Goal: Task Accomplishment & Management: Complete application form

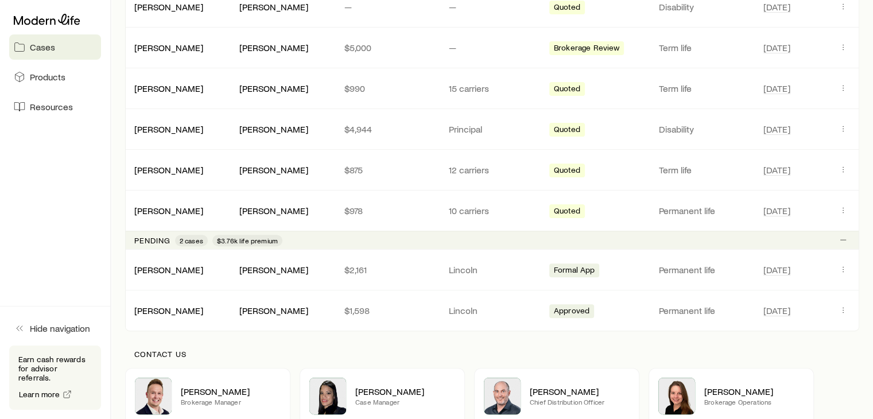
scroll to position [345, 0]
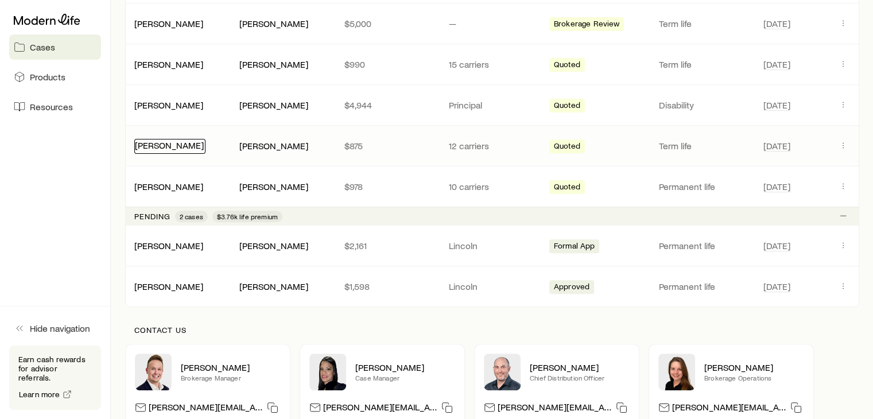
click at [188, 148] on link "[PERSON_NAME]" at bounding box center [169, 145] width 69 height 11
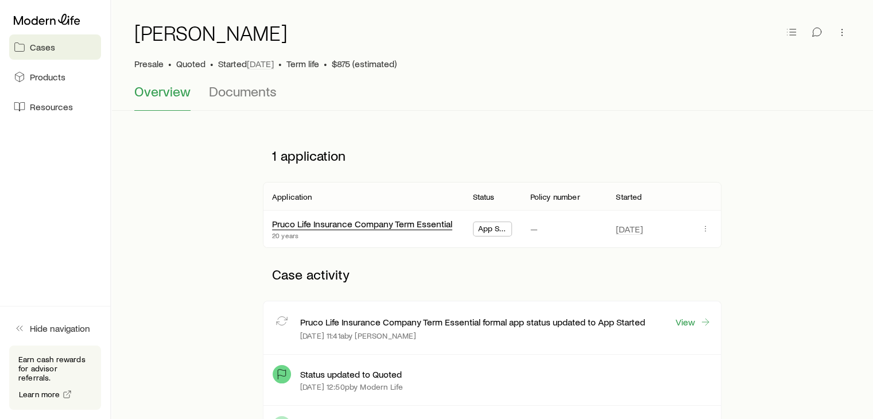
scroll to position [172, 0]
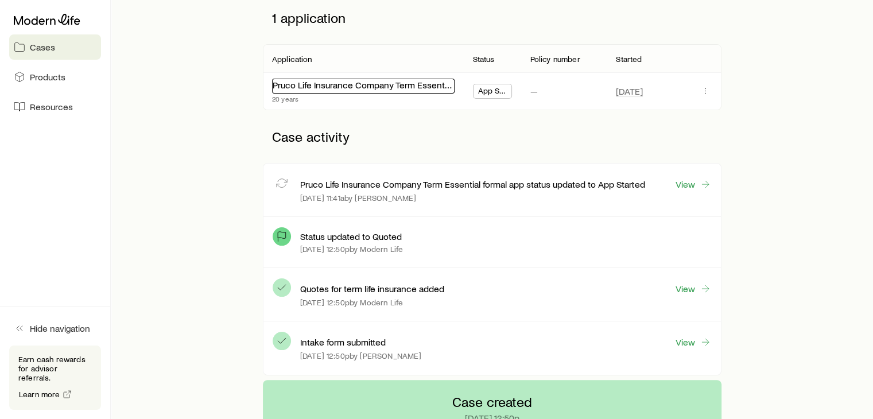
click at [320, 88] on link "Pruco Life Insurance Company Term Essential" at bounding box center [363, 84] width 180 height 11
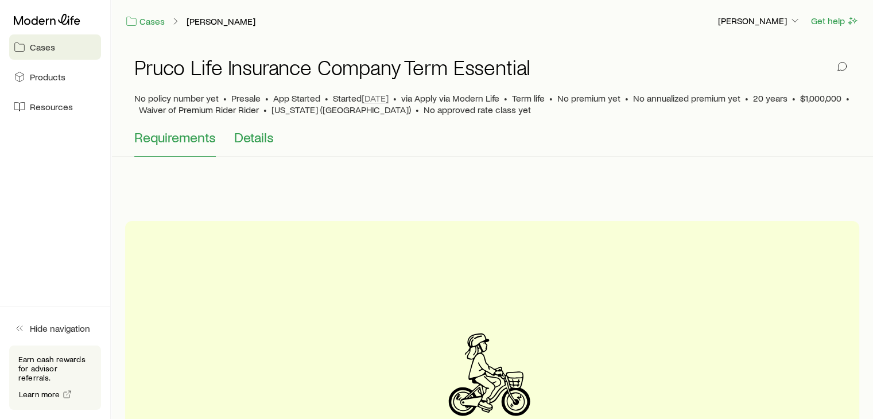
click at [253, 140] on span "Details" at bounding box center [254, 137] width 40 height 16
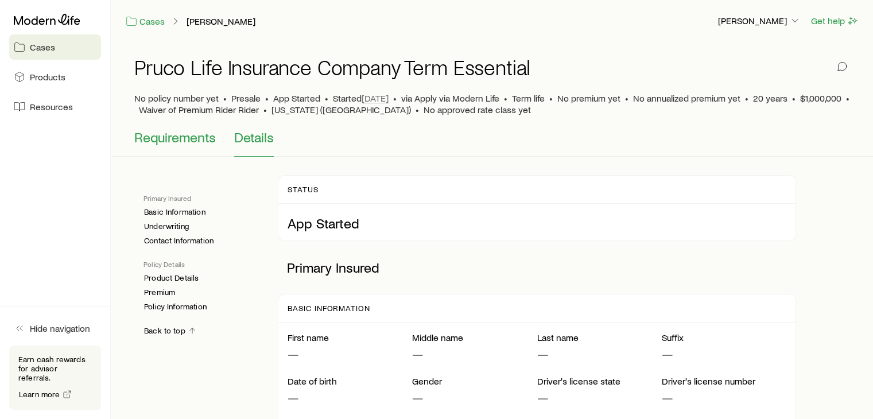
click at [197, 136] on span "Requirements" at bounding box center [175, 137] width 82 height 16
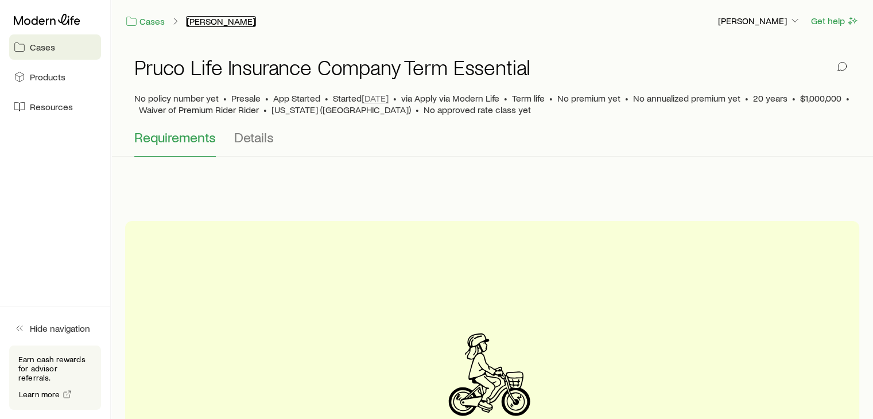
click at [200, 24] on link "[PERSON_NAME]" at bounding box center [221, 21] width 70 height 11
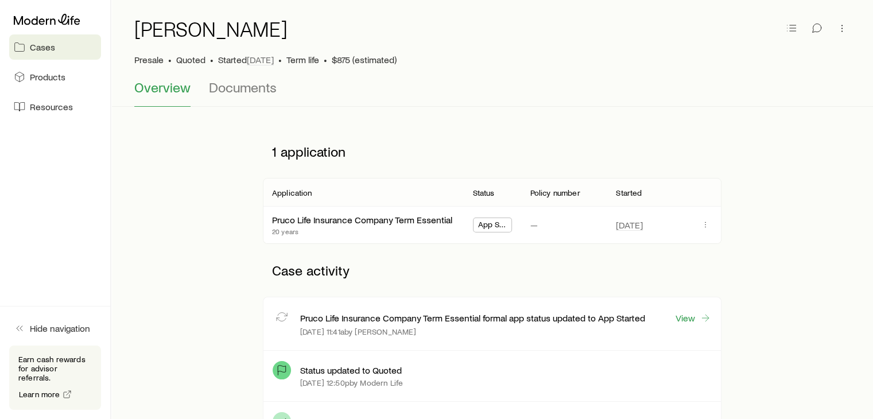
scroll to position [172, 0]
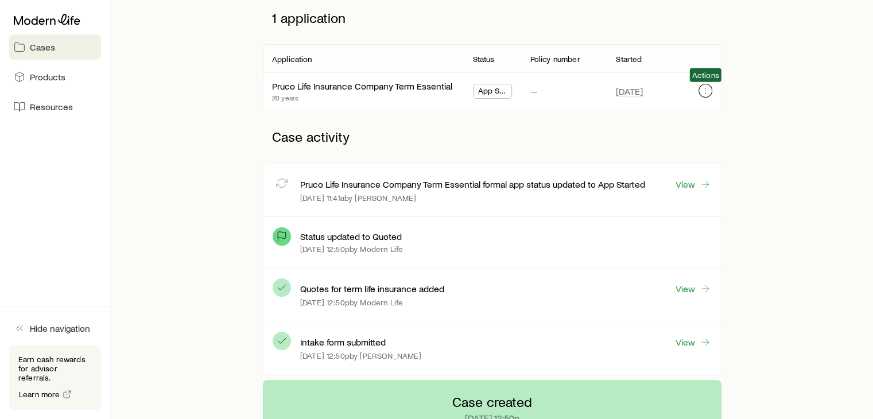
click at [701, 90] on button "button" at bounding box center [706, 91] width 14 height 14
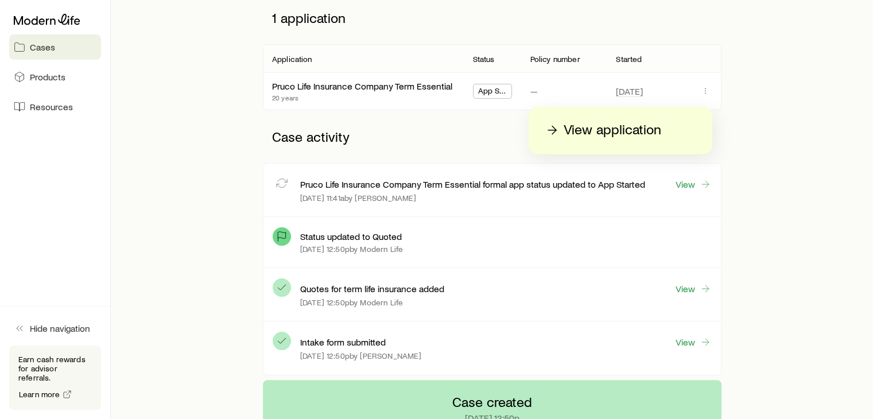
click at [625, 130] on p "View application" at bounding box center [613, 130] width 98 height 18
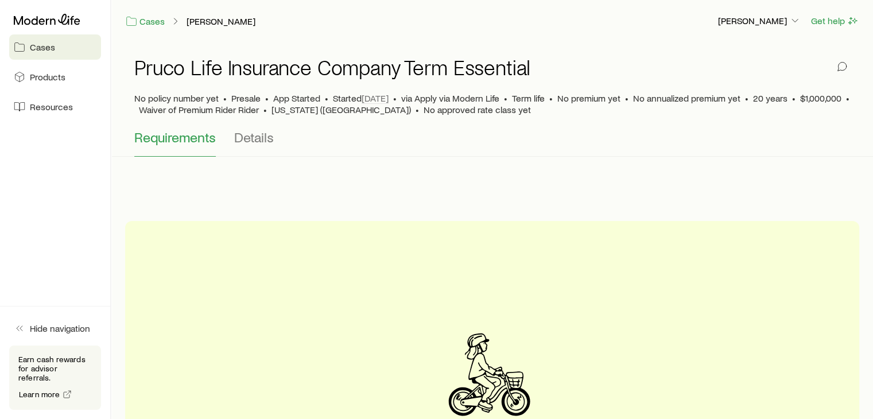
click at [194, 147] on button "Requirements" at bounding box center [175, 143] width 82 height 28
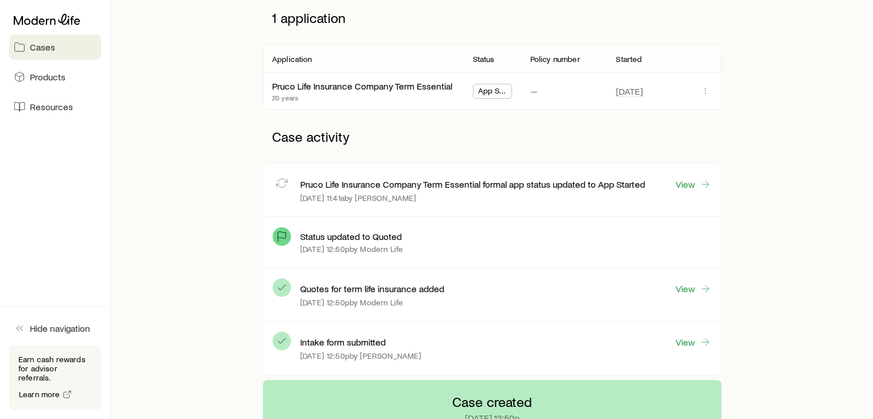
scroll to position [230, 0]
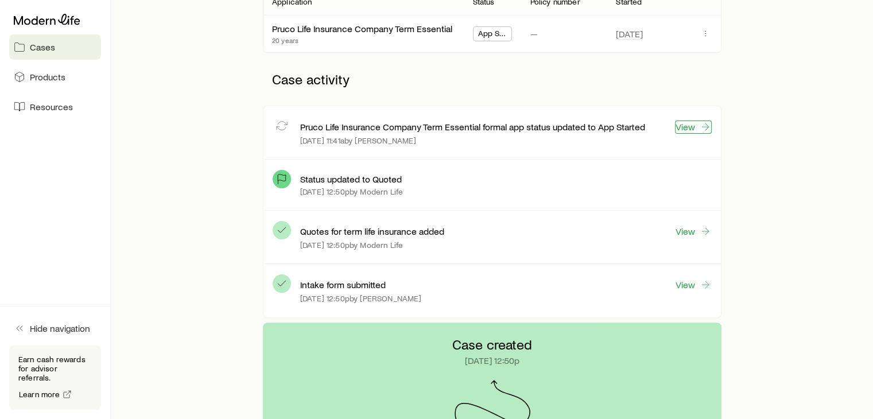
click at [698, 125] on link "View" at bounding box center [693, 127] width 37 height 13
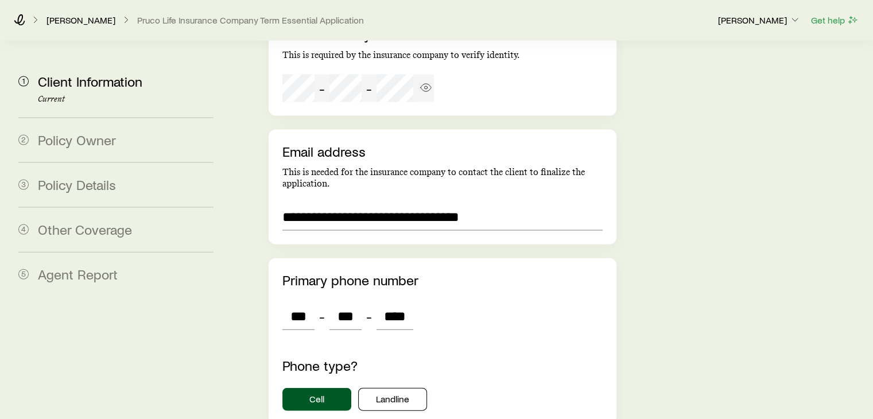
scroll to position [2593, 0]
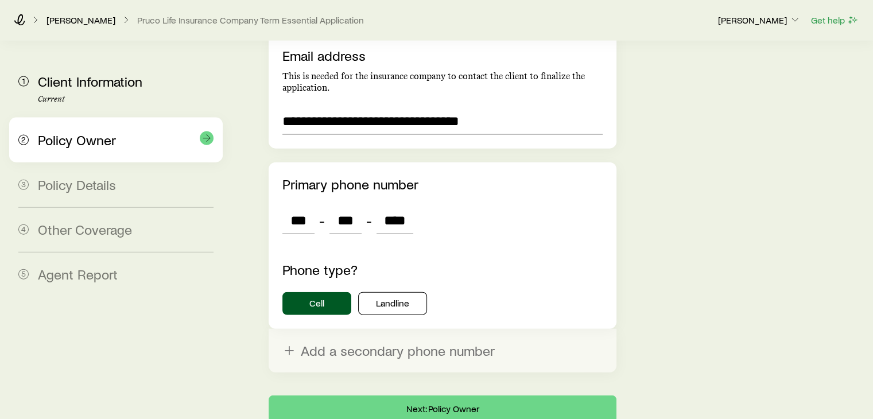
click at [141, 141] on div "Policy Owner" at bounding box center [126, 140] width 176 height 17
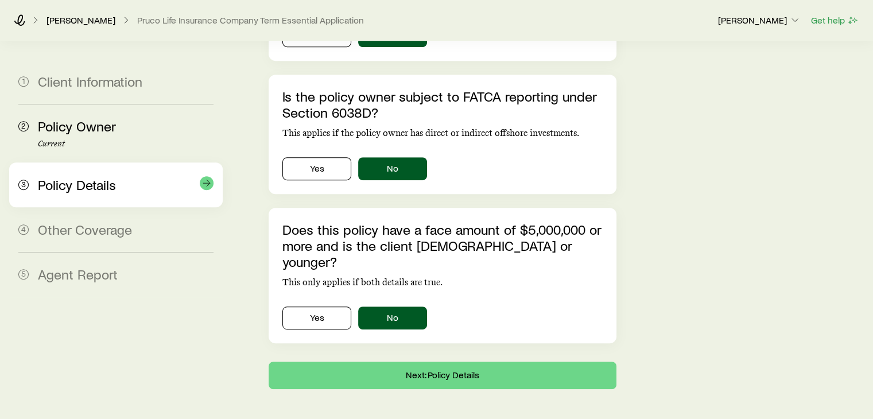
click at [140, 173] on div "3 Policy Details" at bounding box center [115, 185] width 195 height 45
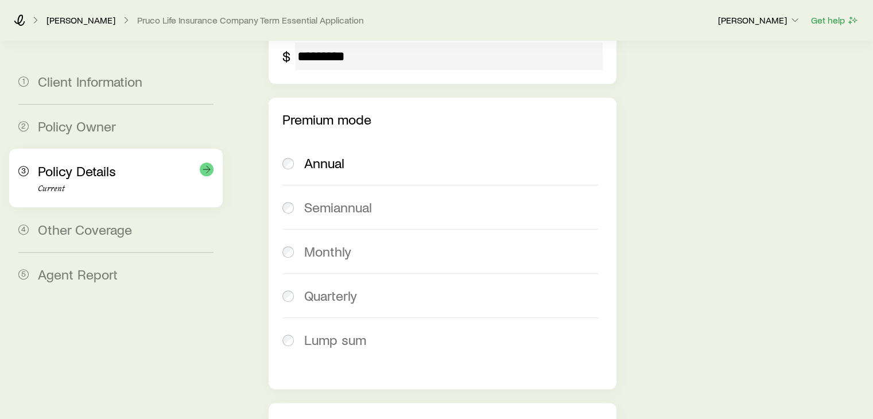
scroll to position [1938, 0]
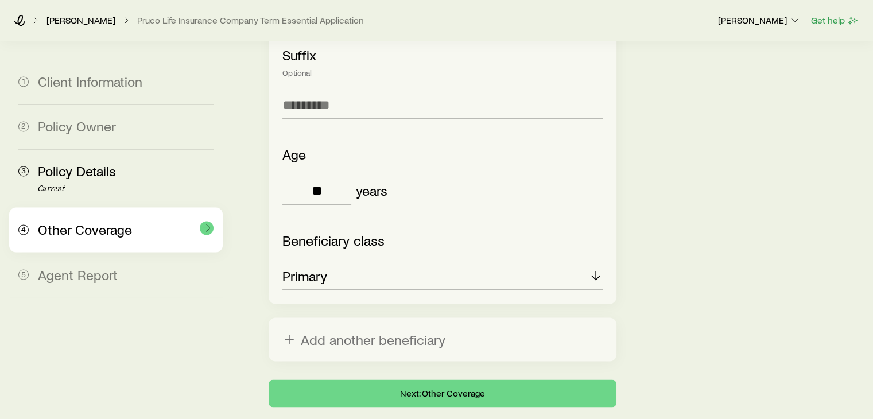
click at [138, 207] on div "4 Other Coverage" at bounding box center [115, 229] width 195 height 45
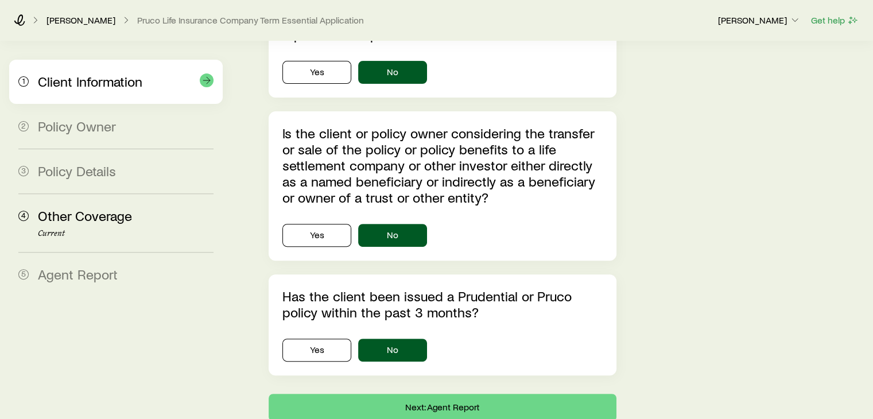
click at [149, 85] on div "Client Information" at bounding box center [126, 82] width 176 height 17
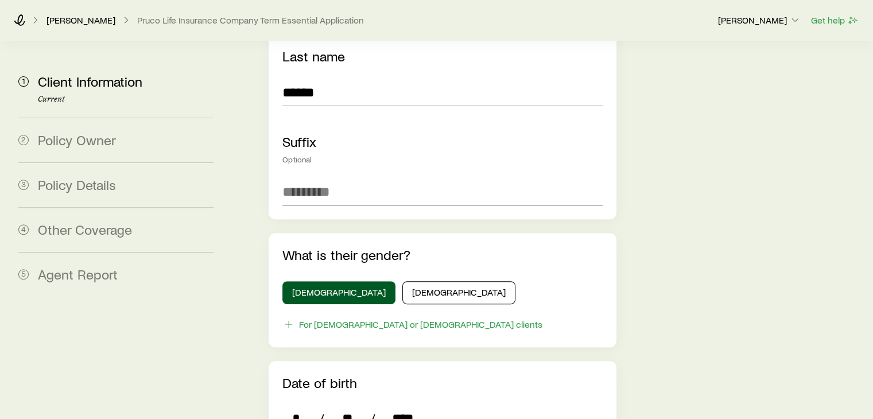
scroll to position [2593, 0]
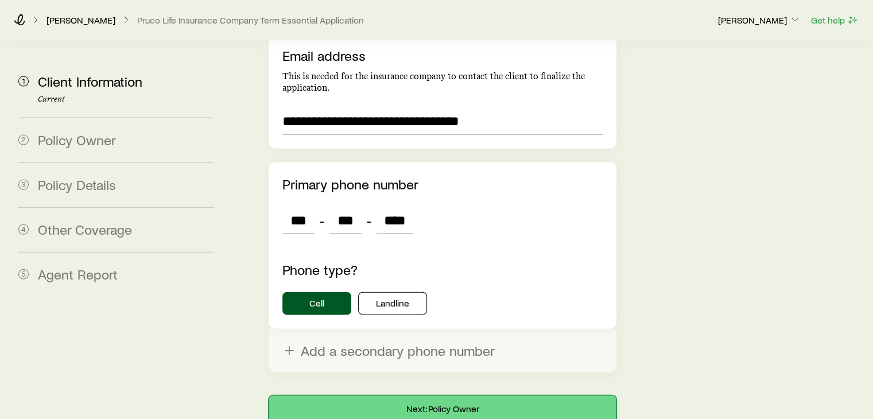
click at [395, 396] on button "Next: Policy Owner" at bounding box center [442, 410] width 347 height 28
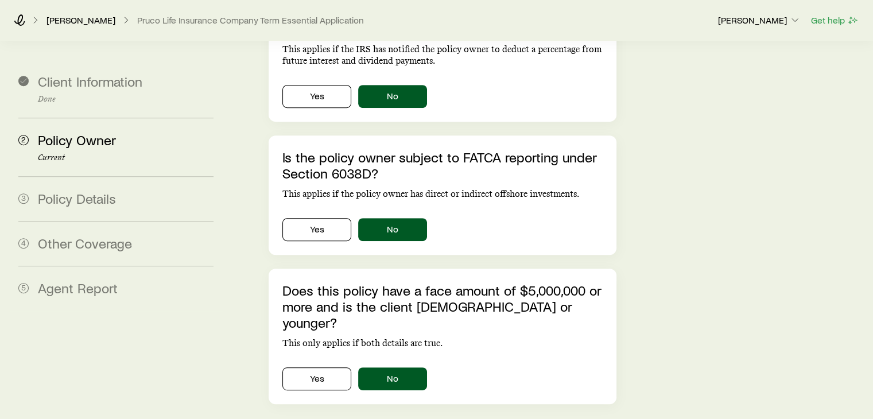
scroll to position [541, 0]
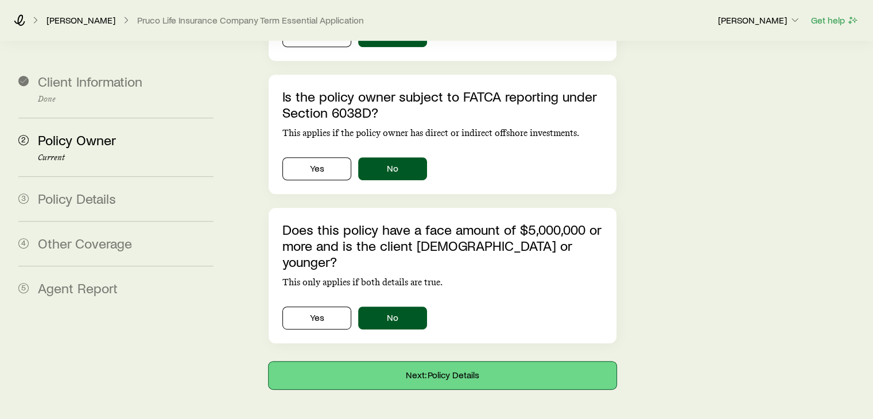
click at [492, 362] on button "Next: Policy Details" at bounding box center [442, 376] width 347 height 28
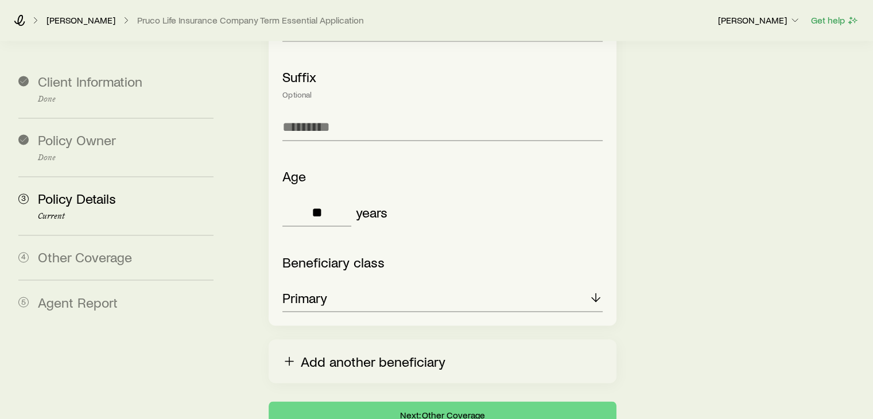
scroll to position [1938, 0]
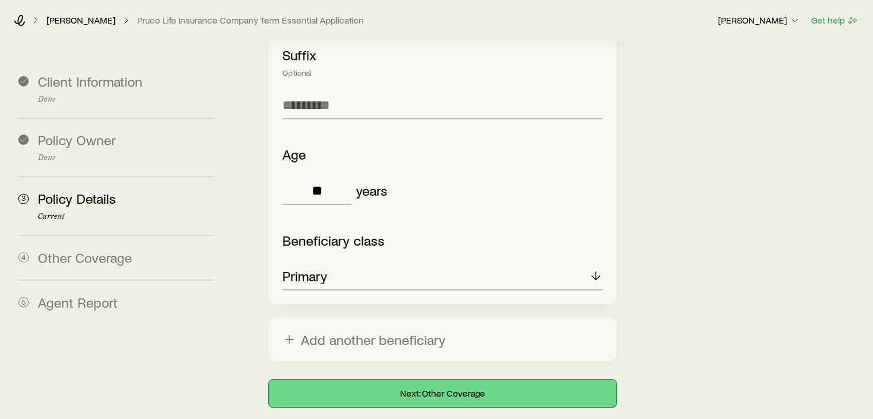
click at [443, 380] on button "Next: Other Coverage" at bounding box center [442, 394] width 347 height 28
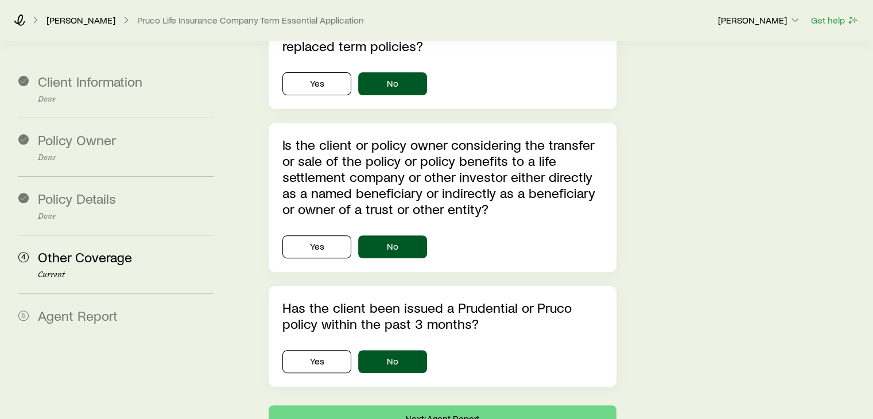
scroll to position [378, 0]
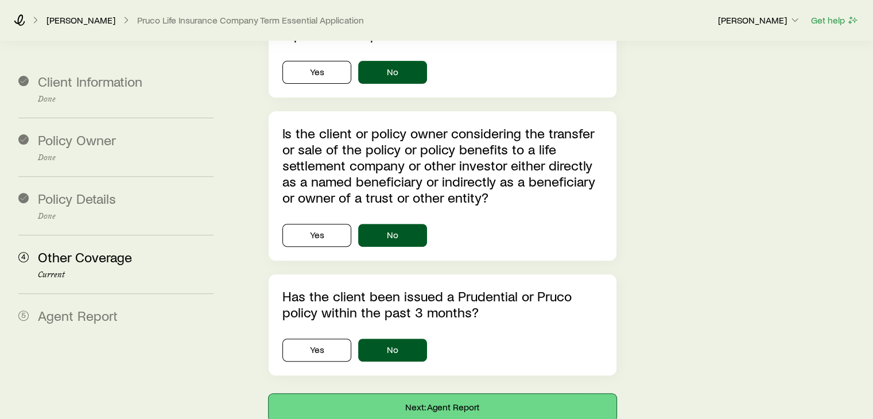
click at [464, 394] on button "Next: Agent Report" at bounding box center [442, 408] width 347 height 28
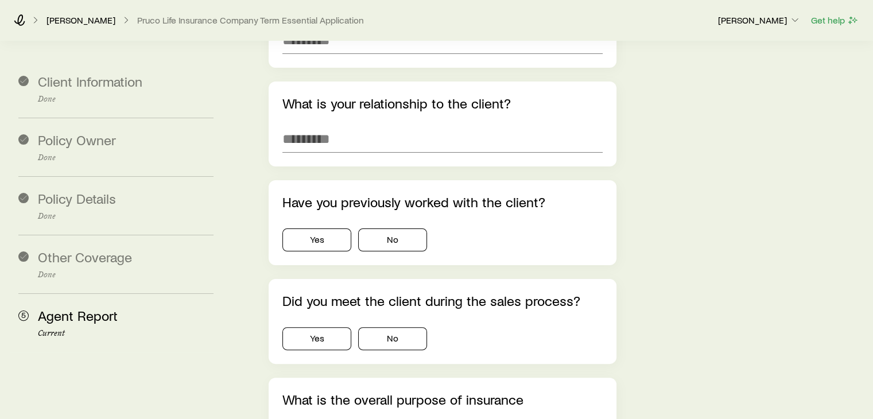
scroll to position [0, 0]
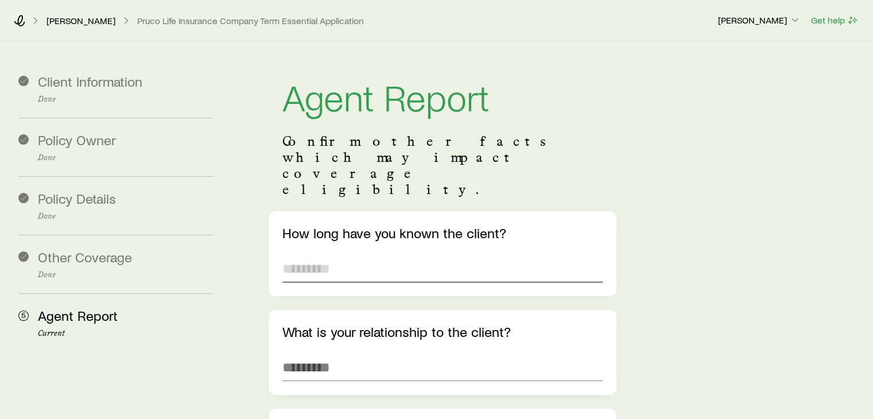
click at [417, 255] on input "text" at bounding box center [443, 269] width 320 height 28
type input "********"
type input "*******"
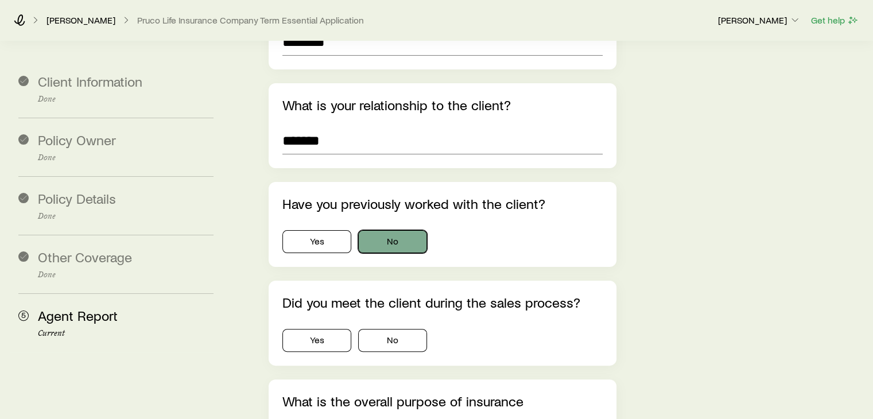
click at [410, 230] on button "No" at bounding box center [392, 241] width 69 height 23
click at [338, 329] on button "Yes" at bounding box center [317, 340] width 69 height 23
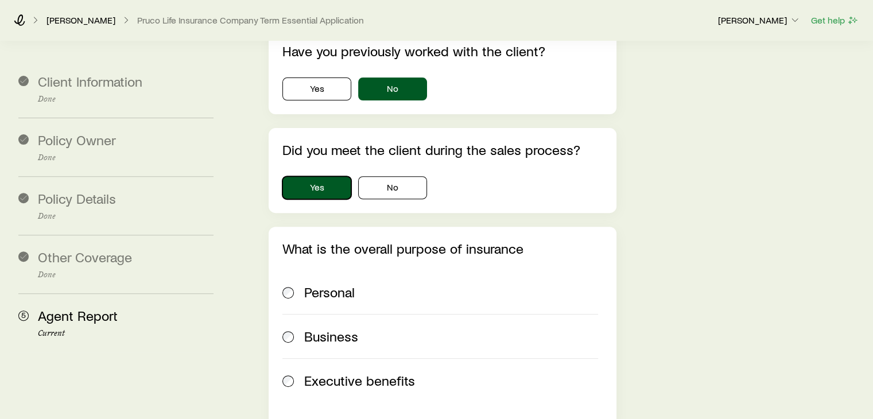
scroll to position [399, 0]
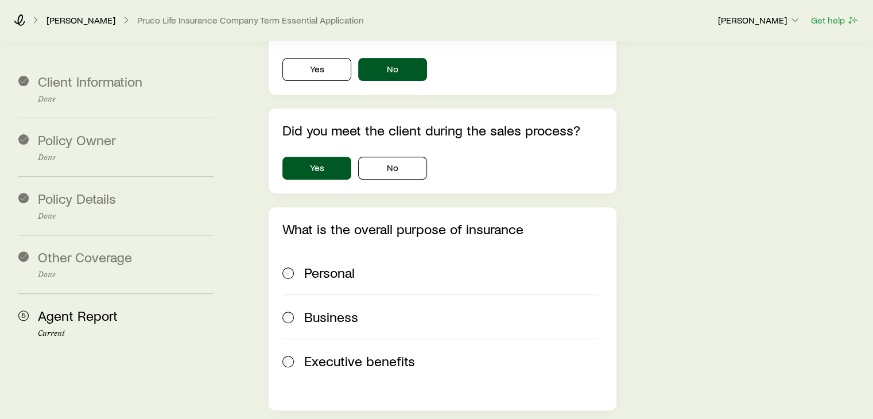
click at [295, 251] on label "Personal" at bounding box center [440, 273] width 315 height 44
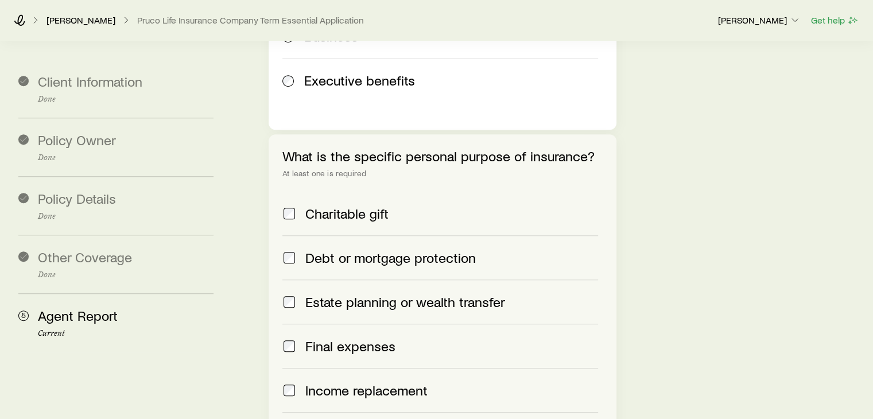
scroll to position [686, 0]
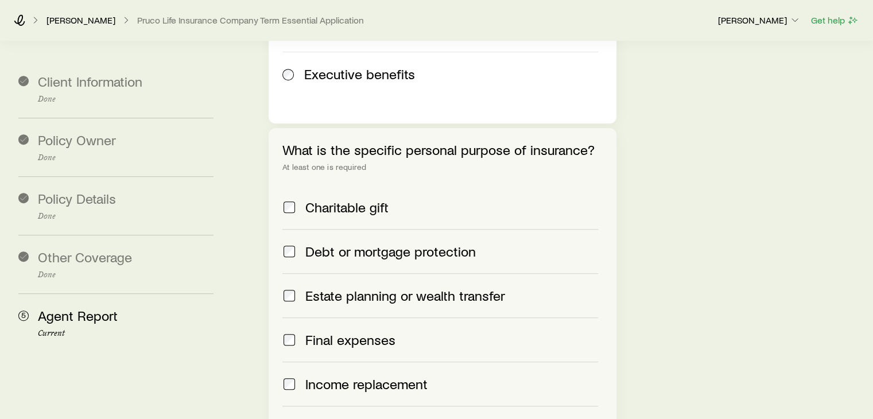
click at [292, 288] on span at bounding box center [290, 296] width 14 height 16
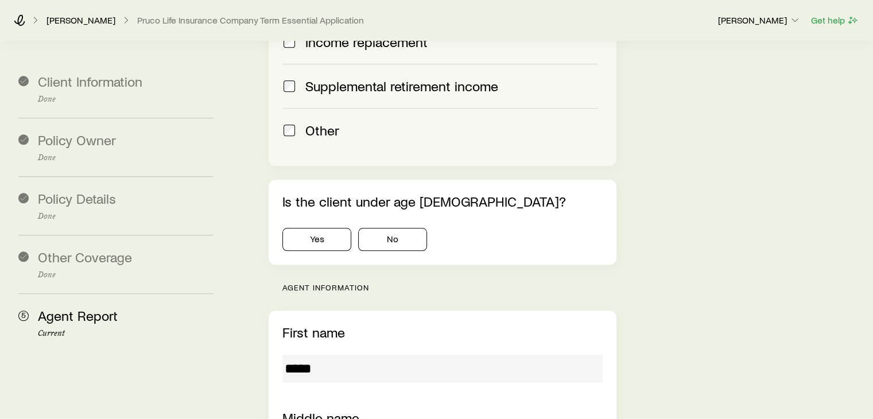
scroll to position [1031, 0]
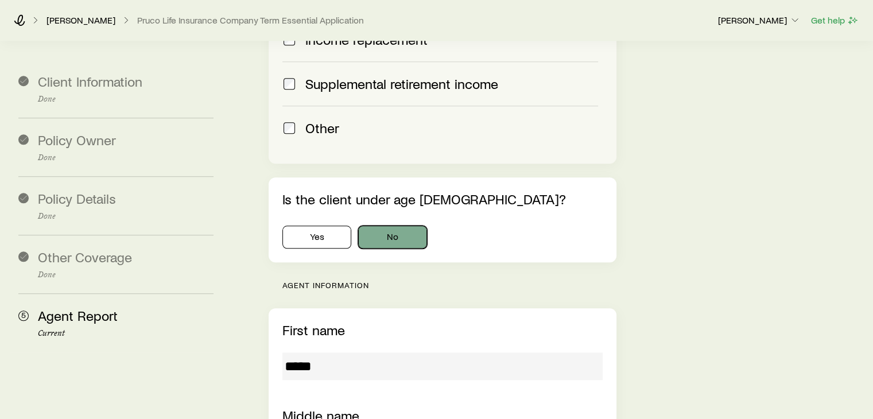
click at [386, 226] on button "No" at bounding box center [392, 237] width 69 height 23
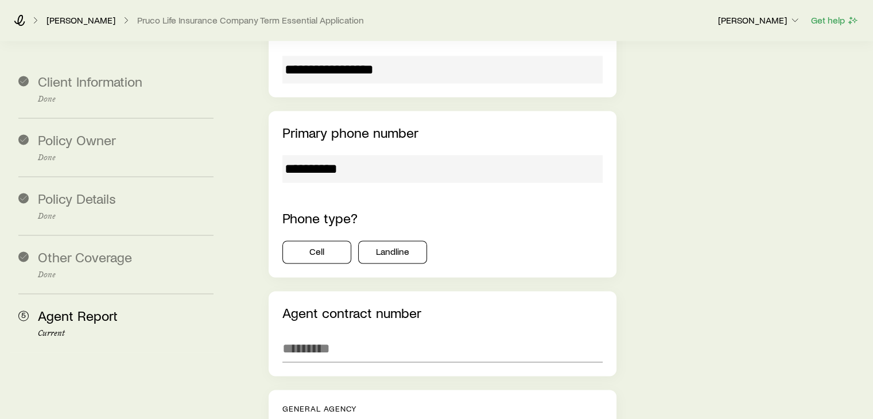
scroll to position [1892, 0]
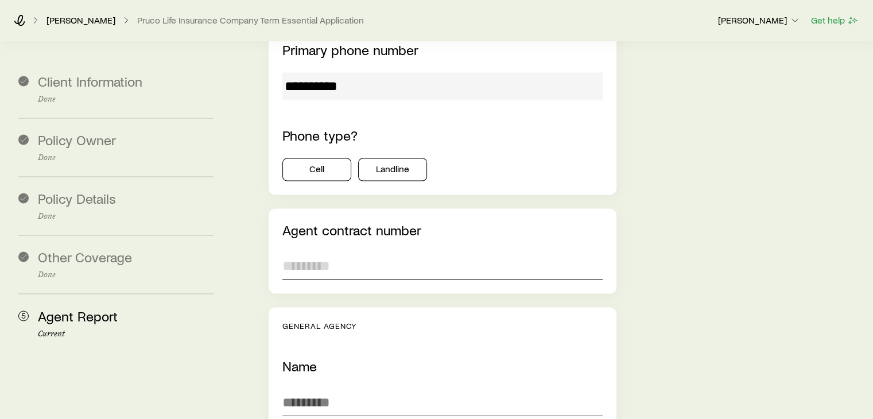
click at [347, 252] on input "text" at bounding box center [443, 266] width 320 height 28
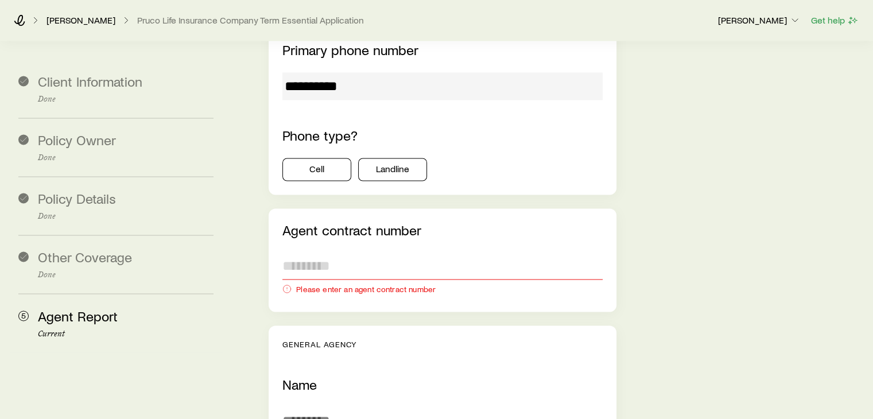
paste input "******"
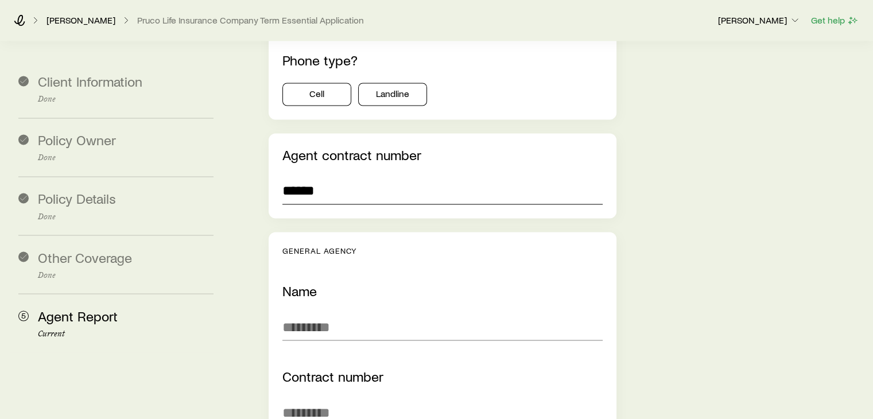
scroll to position [2007, 0]
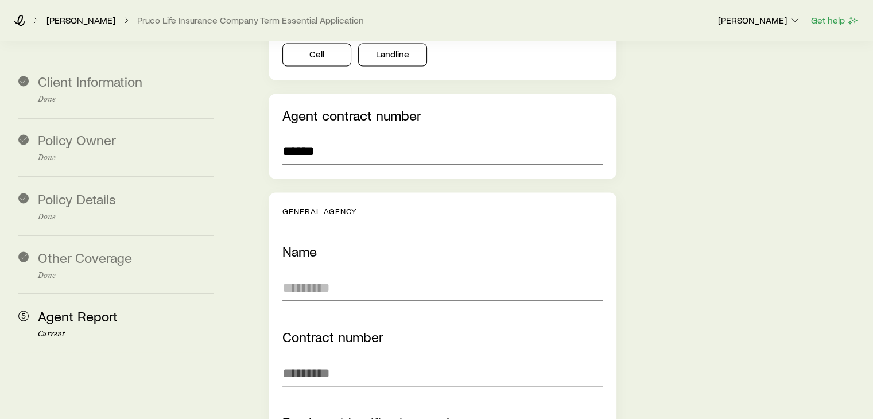
type input "******"
click at [347, 273] on input "text" at bounding box center [443, 287] width 320 height 28
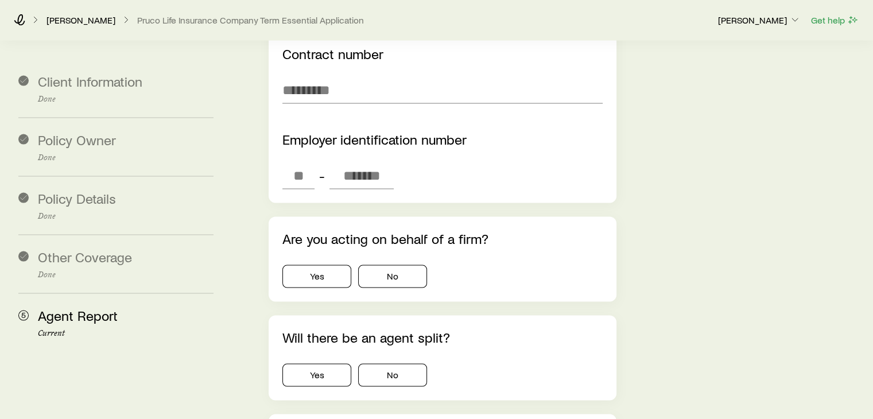
scroll to position [2294, 0]
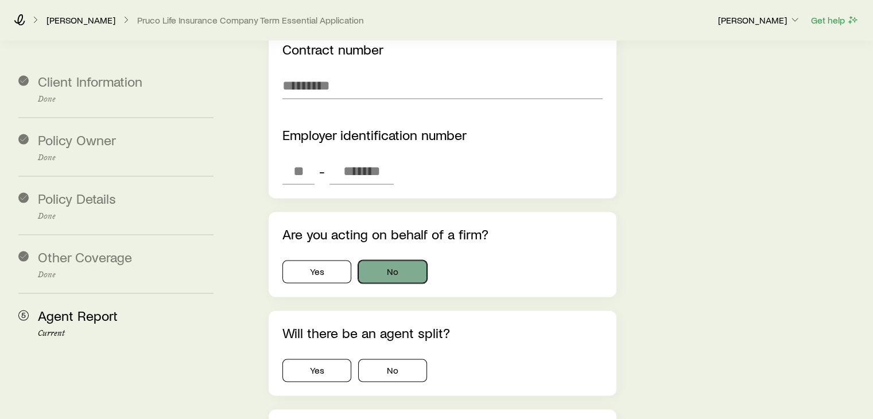
click at [377, 261] on button "No" at bounding box center [392, 272] width 69 height 23
click at [384, 359] on button "No" at bounding box center [392, 370] width 69 height 23
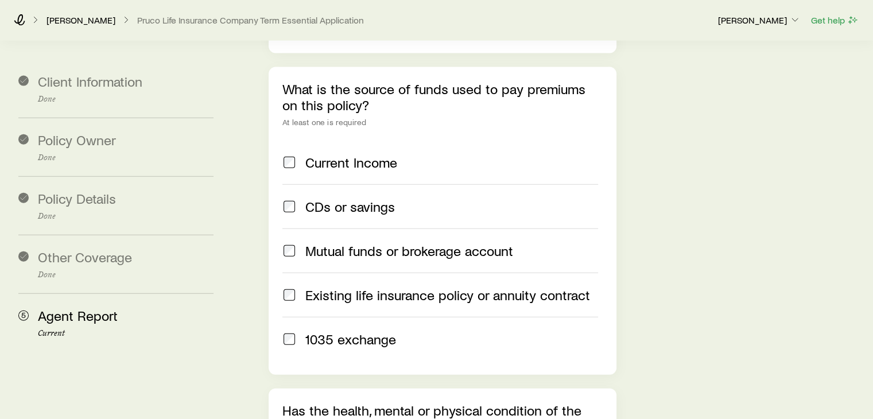
scroll to position [2639, 0]
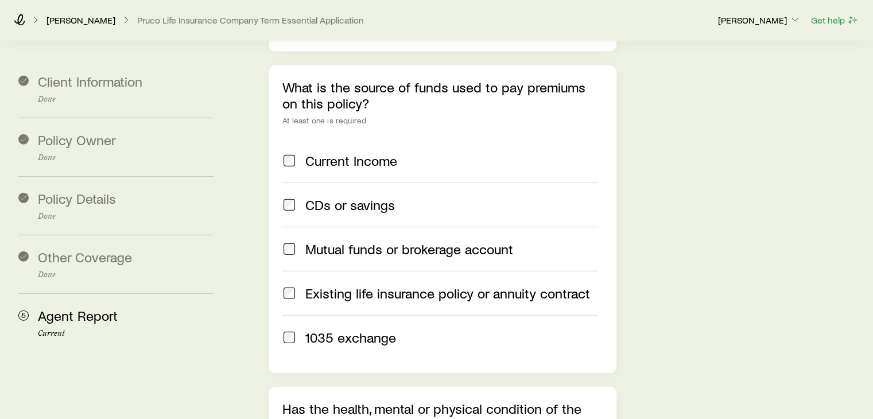
drag, startPoint x: 292, startPoint y: 133, endPoint x: 306, endPoint y: 174, distance: 43.6
click at [292, 153] on span at bounding box center [290, 161] width 14 height 16
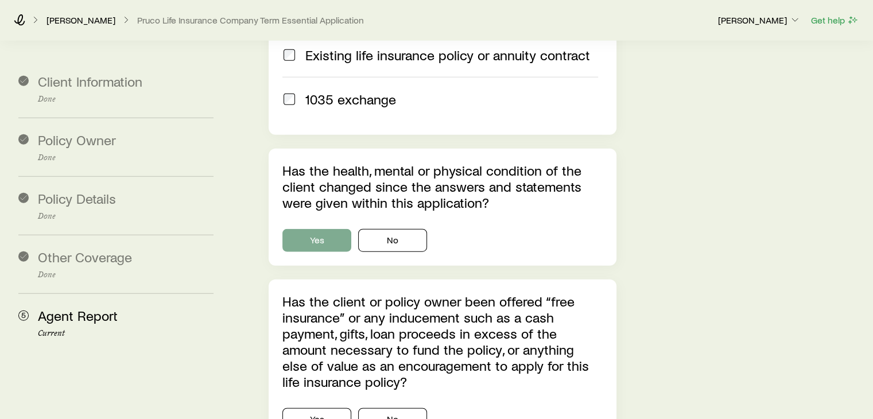
scroll to position [2926, 0]
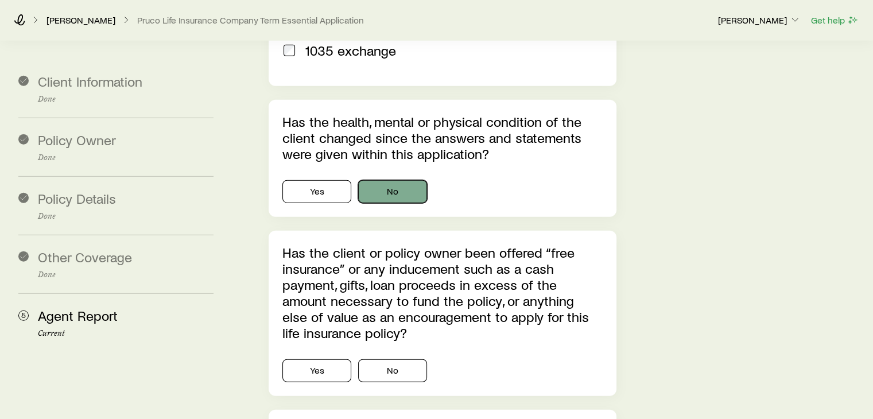
click at [395, 180] on button "No" at bounding box center [392, 191] width 69 height 23
click at [382, 359] on button "No" at bounding box center [392, 370] width 69 height 23
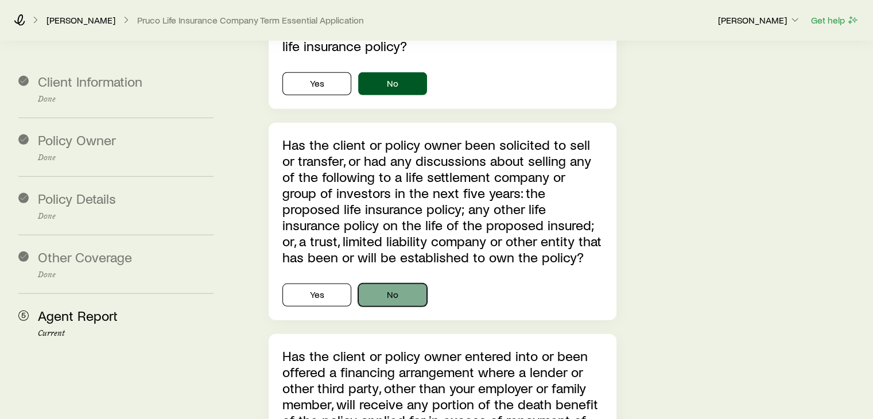
click at [400, 292] on button "No" at bounding box center [392, 295] width 69 height 23
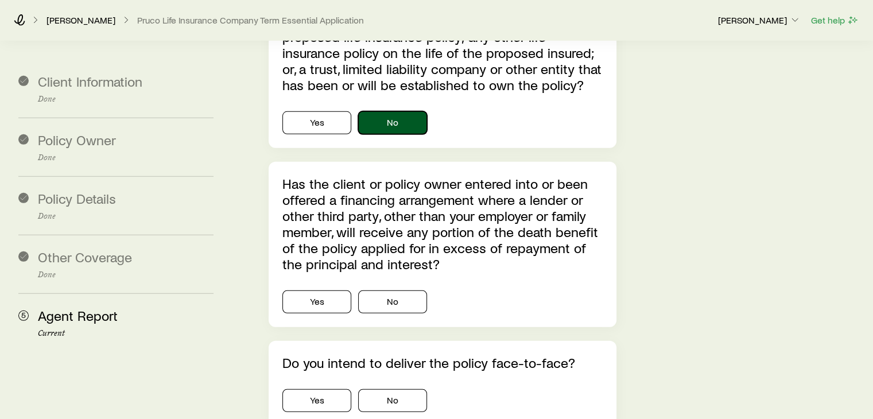
scroll to position [3500, 0]
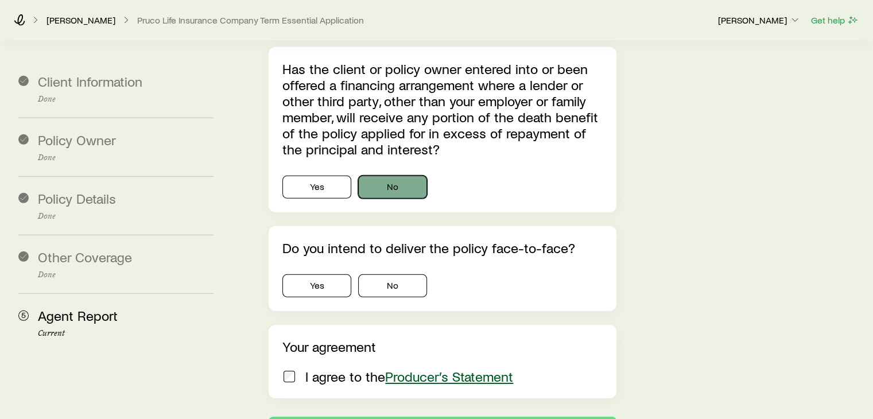
drag, startPoint x: 385, startPoint y: 185, endPoint x: 388, endPoint y: 191, distance: 6.2
click at [385, 186] on button "No" at bounding box center [392, 187] width 69 height 23
click at [310, 281] on button "Yes" at bounding box center [317, 285] width 69 height 23
click at [296, 371] on span at bounding box center [290, 377] width 14 height 16
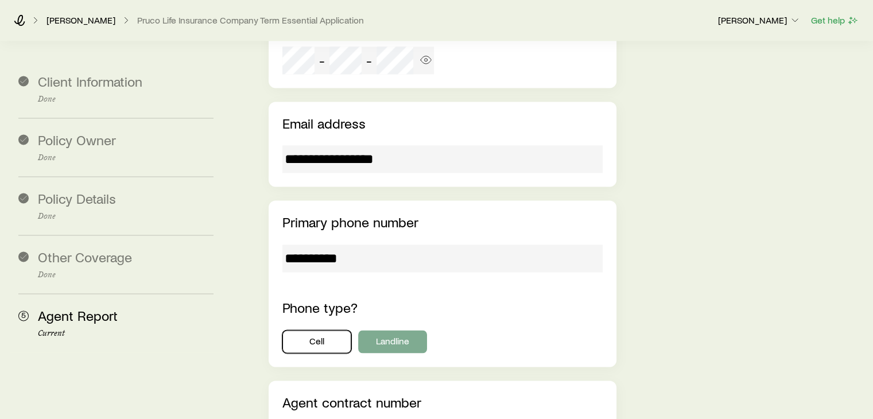
drag, startPoint x: 328, startPoint y: 301, endPoint x: 411, endPoint y: 304, distance: 83.3
click at [328, 330] on button "Cell" at bounding box center [317, 341] width 69 height 23
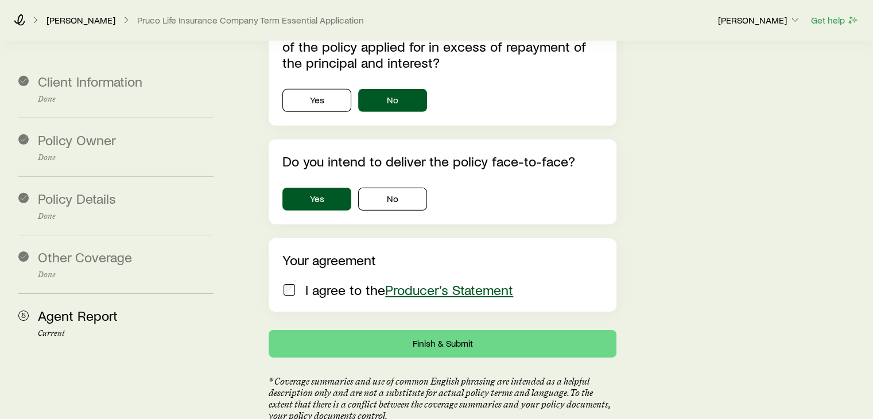
scroll to position [3665, 0]
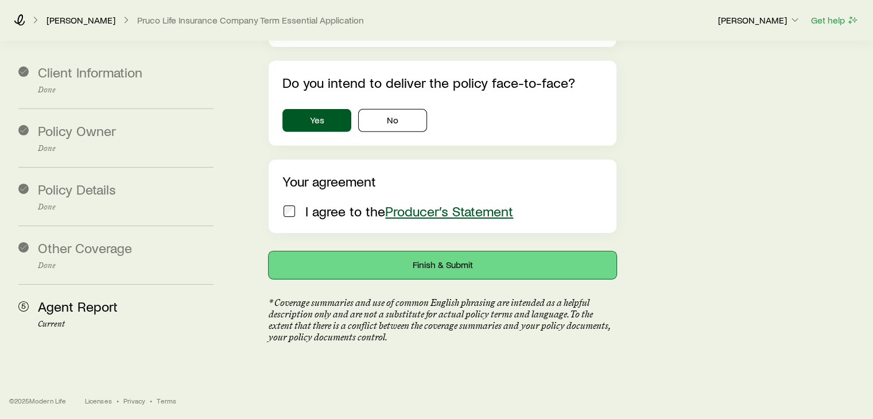
click at [431, 265] on button "Finish & Submit" at bounding box center [442, 266] width 347 height 28
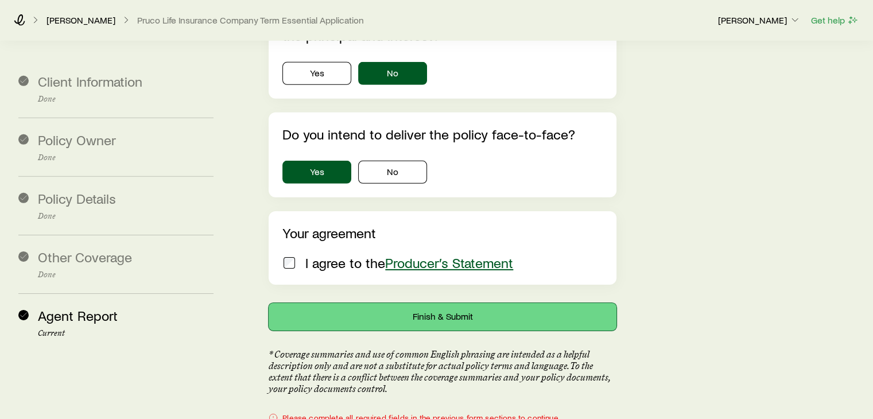
scroll to position [3608, 0]
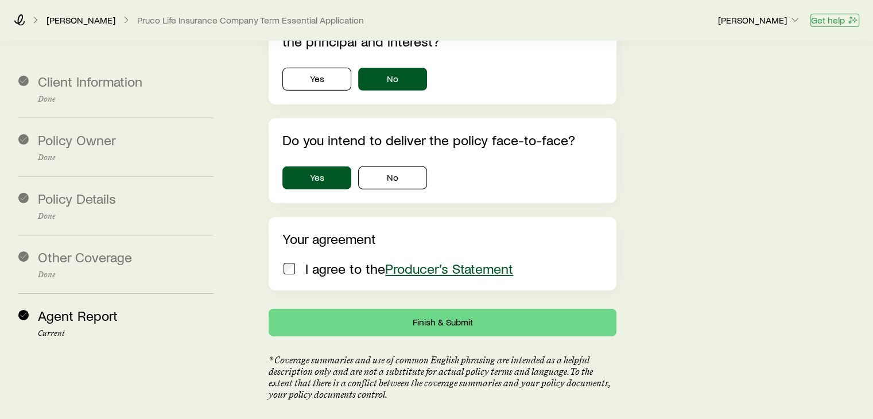
click at [829, 17] on button "Get help" at bounding box center [835, 20] width 49 height 13
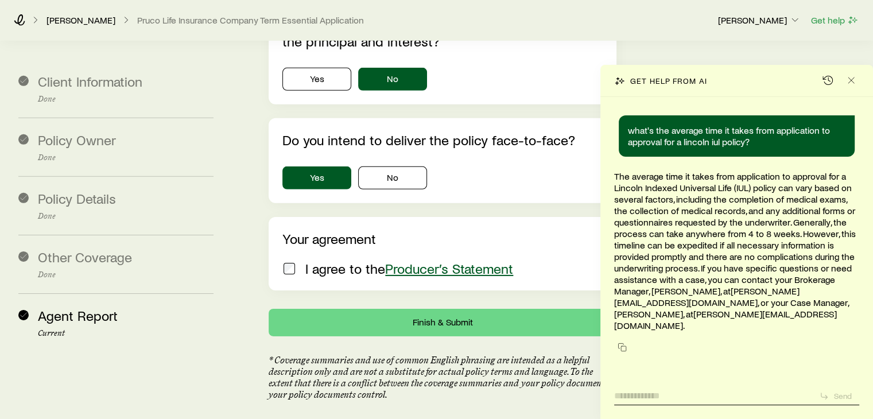
click at [676, 400] on textarea at bounding box center [712, 393] width 196 height 18
type textarea "**********"
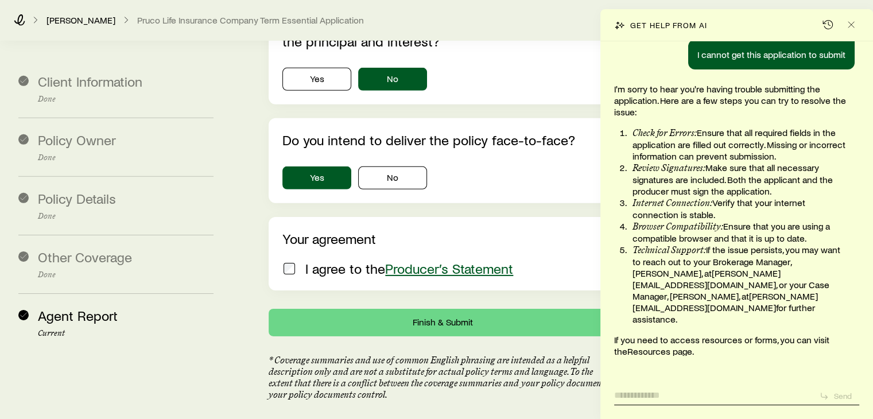
scroll to position [264, 0]
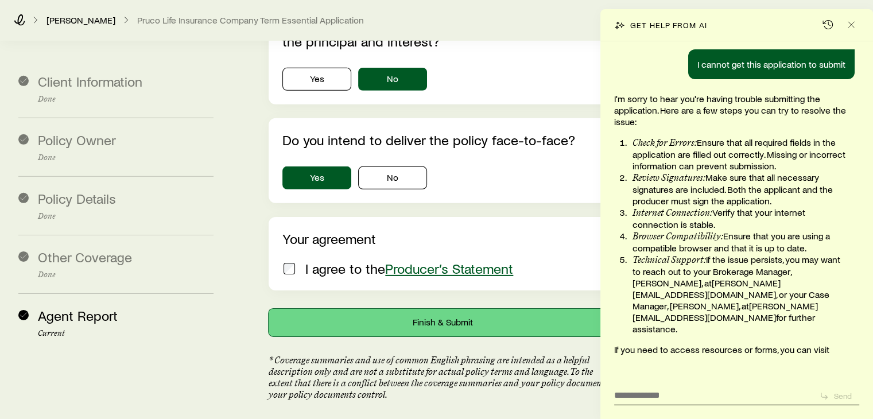
click at [307, 309] on button "Finish & Submit" at bounding box center [442, 323] width 347 height 28
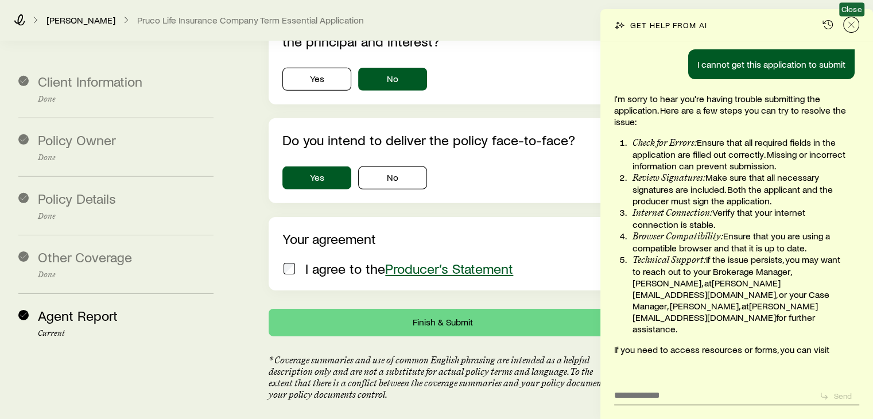
click at [852, 30] on icon "Close" at bounding box center [851, 24] width 11 height 11
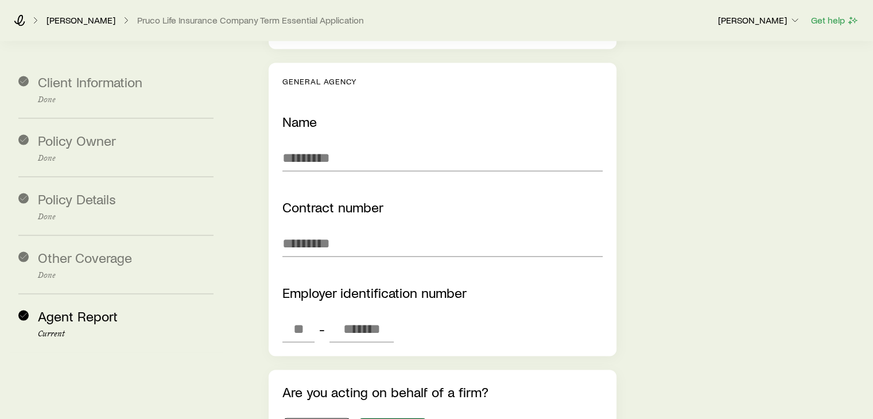
scroll to position [2125, 0]
